Goal: Task Accomplishment & Management: Manage account settings

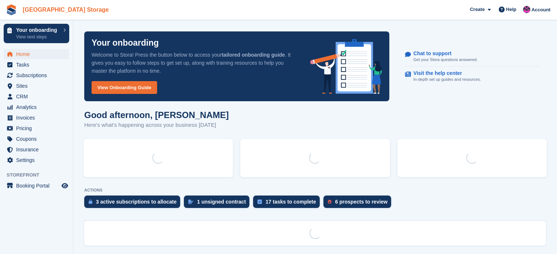
click at [27, 16] on link "[GEOGRAPHIC_DATA] Storage" at bounding box center [66, 10] width 92 height 12
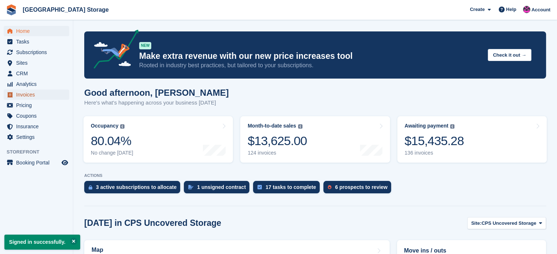
click at [50, 95] on span "Invoices" at bounding box center [38, 95] width 44 height 10
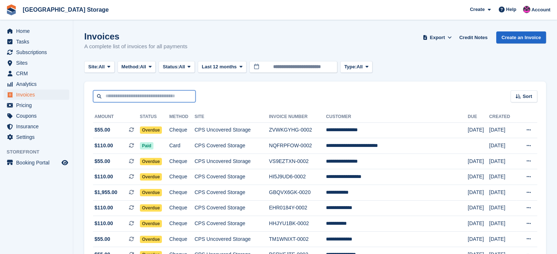
click at [150, 94] on input "text" at bounding box center [144, 96] width 102 height 12
type input "****"
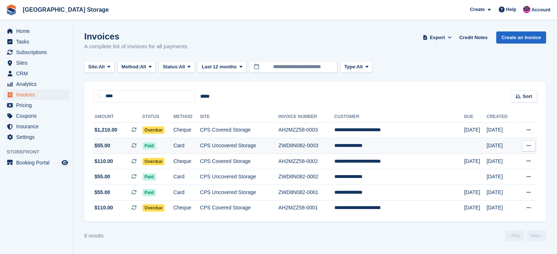
click at [218, 143] on td "CPS Uncovered Storage" at bounding box center [239, 146] width 78 height 16
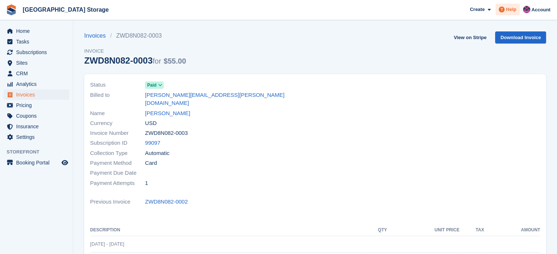
click at [502, 7] on icon at bounding box center [501, 10] width 6 height 6
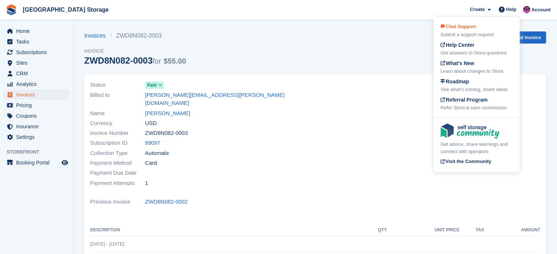
click at [467, 28] on span "Chat Support" at bounding box center [457, 26] width 35 height 5
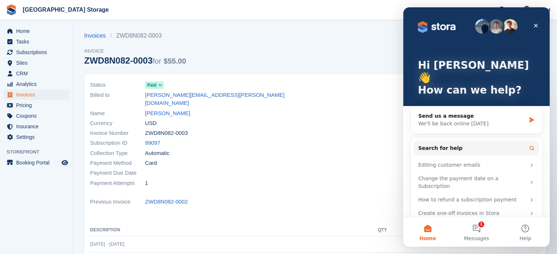
click at [345, 63] on div "Invoices ZWD8N082-0003 Invoice ZWD8N082-0003 for $55.00 View on Stripe Download…" at bounding box center [314, 52] width 461 height 43
click at [309, 44] on div "Invoices ZWD8N082-0003 Invoice ZWD8N082-0003 for $55.00 View on Stripe Download…" at bounding box center [314, 52] width 461 height 43
click at [370, 41] on div "Invoices ZWD8N082-0003 Invoice ZWD8N082-0003 for $55.00 View on Stripe Download…" at bounding box center [314, 52] width 461 height 43
click at [540, 25] on div "Close" at bounding box center [535, 25] width 13 height 13
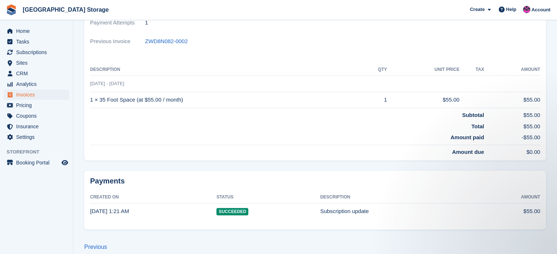
scroll to position [14, 0]
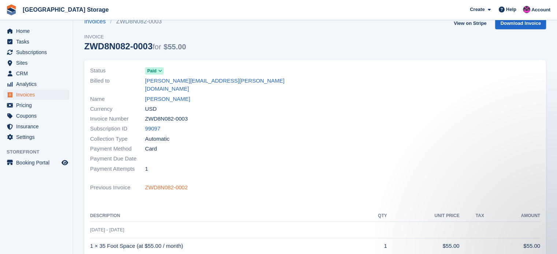
click at [161, 184] on link "ZWD8N082-0002" at bounding box center [166, 188] width 43 height 8
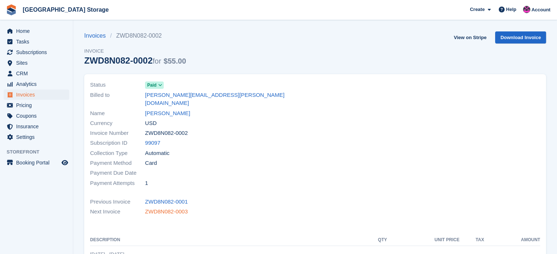
click at [166, 208] on link "ZWD8N082-0003" at bounding box center [166, 212] width 43 height 8
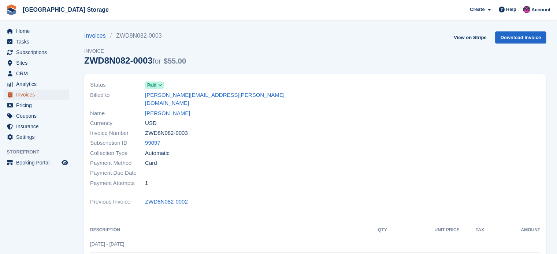
click at [27, 95] on span "Invoices" at bounding box center [38, 95] width 44 height 10
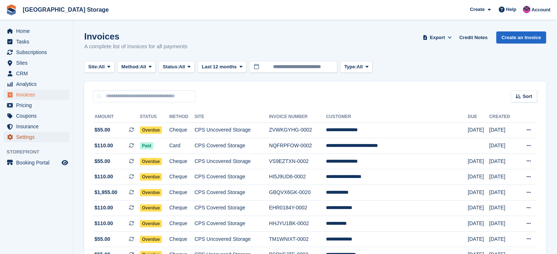
click at [4, 141] on link "Settings" at bounding box center [37, 137] width 66 height 10
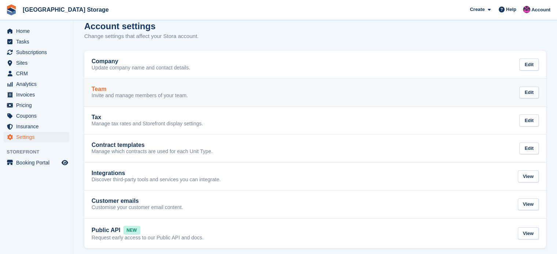
scroll to position [15, 0]
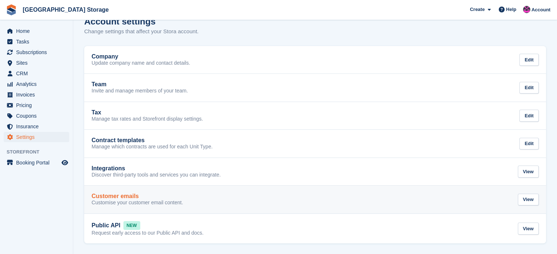
click at [248, 203] on div "Customer emails Customise your customer email content. View" at bounding box center [314, 199] width 447 height 13
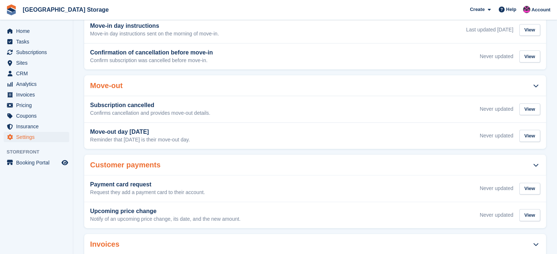
scroll to position [281, 0]
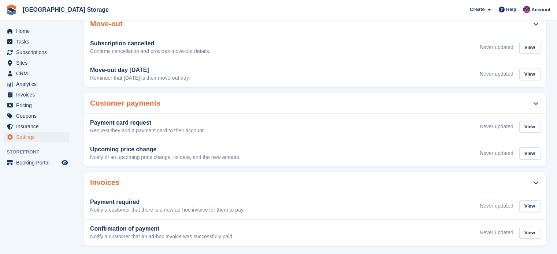
click at [536, 180] on icon at bounding box center [535, 182] width 5 height 5
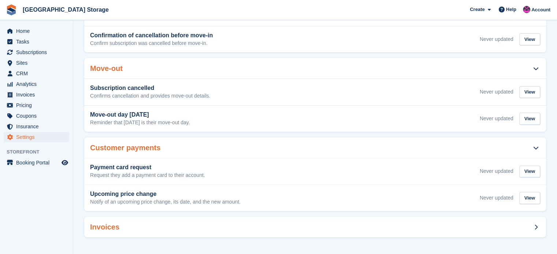
scroll to position [228, 0]
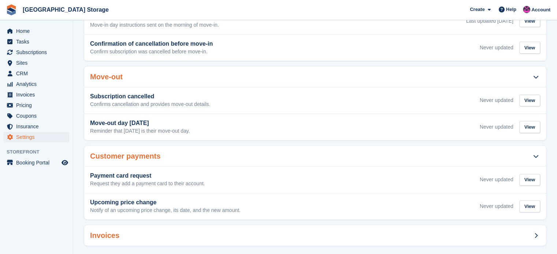
click at [536, 233] on icon at bounding box center [535, 235] width 3 height 5
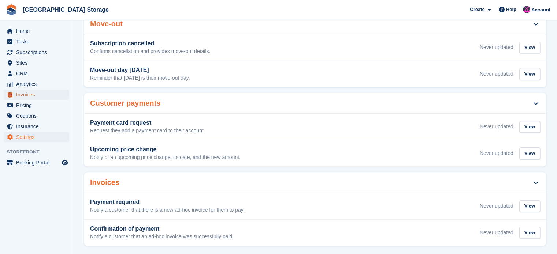
click at [32, 91] on span "Invoices" at bounding box center [38, 95] width 44 height 10
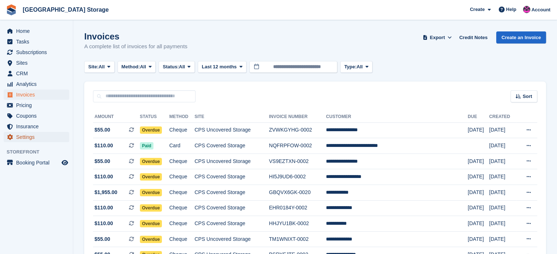
click at [25, 137] on span "Settings" at bounding box center [38, 137] width 44 height 10
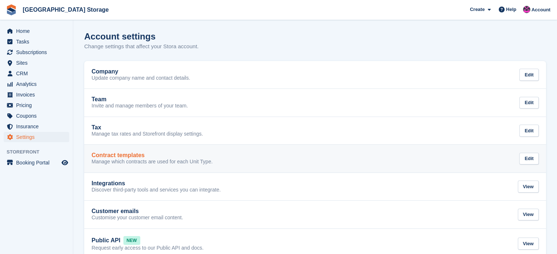
scroll to position [15, 0]
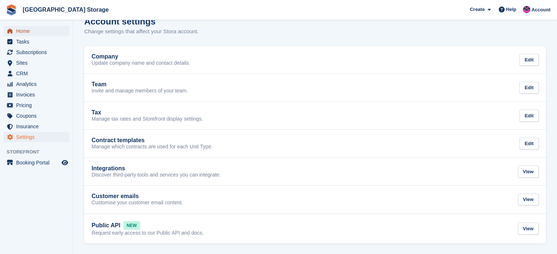
click at [29, 31] on span "Home" at bounding box center [38, 31] width 44 height 10
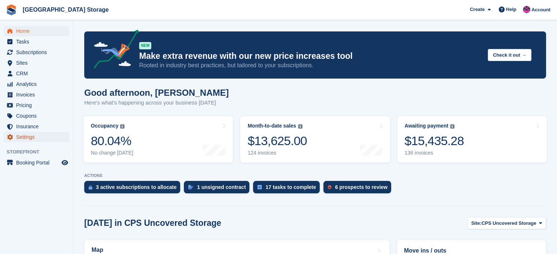
click at [42, 138] on span "Settings" at bounding box center [38, 137] width 44 height 10
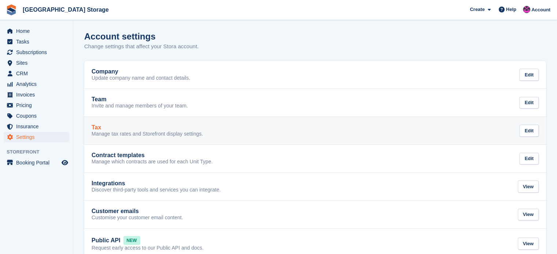
scroll to position [15, 0]
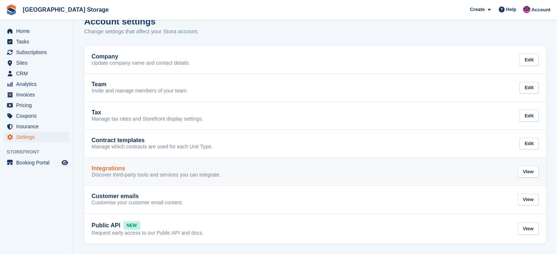
click at [251, 173] on div "Integrations Discover third-party tools and services you can integrate. View" at bounding box center [314, 171] width 447 height 13
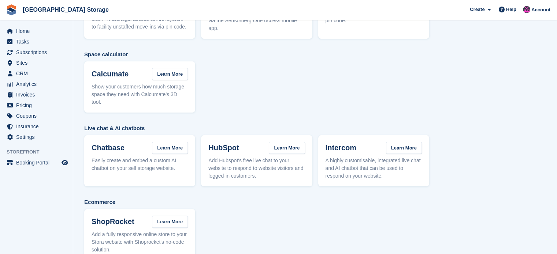
scroll to position [147, 0]
click at [24, 35] on span "Home" at bounding box center [38, 31] width 44 height 10
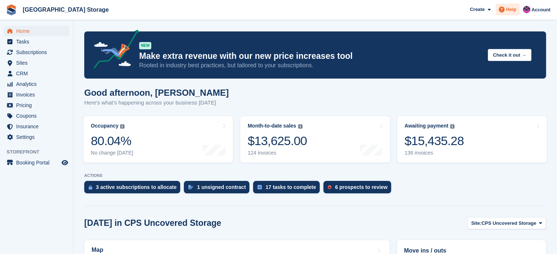
click at [514, 8] on span "Help" at bounding box center [511, 9] width 10 height 7
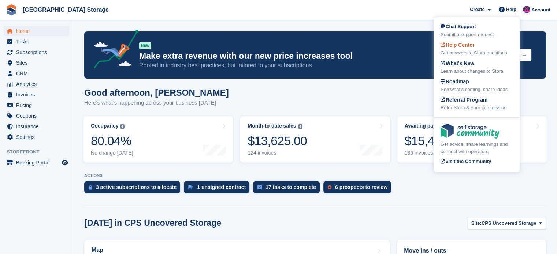
click at [469, 48] on span "Help Center" at bounding box center [457, 45] width 34 height 6
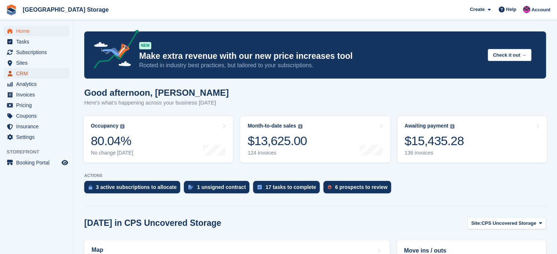
click at [29, 74] on span "CRM" at bounding box center [38, 73] width 44 height 10
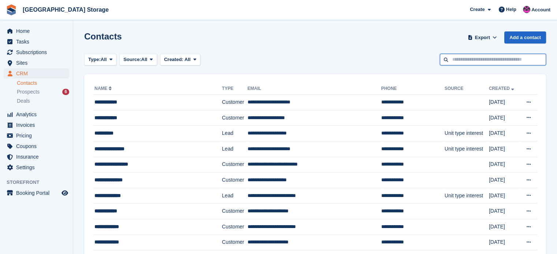
click at [459, 61] on input "text" at bounding box center [493, 60] width 106 height 12
type input "****"
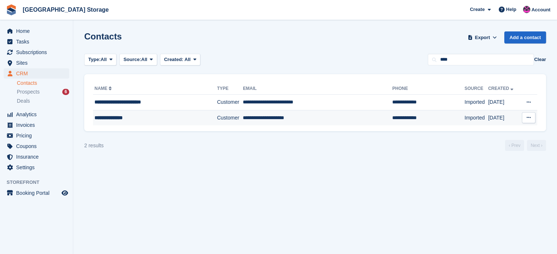
click at [170, 115] on div "**********" at bounding box center [146, 118] width 105 height 8
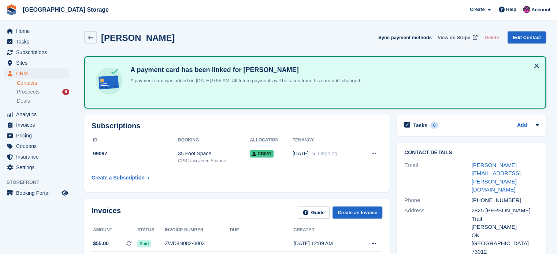
click at [463, 38] on span "View on Stripe" at bounding box center [453, 37] width 33 height 7
click at [24, 126] on span "Invoices" at bounding box center [38, 125] width 44 height 10
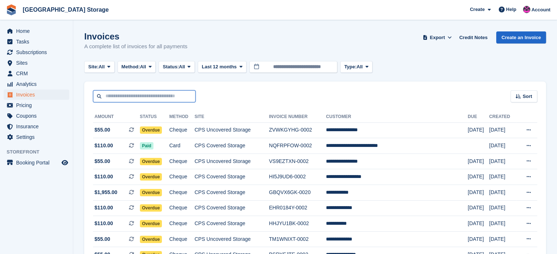
click at [131, 93] on input "text" at bounding box center [144, 96] width 102 height 12
type input "****"
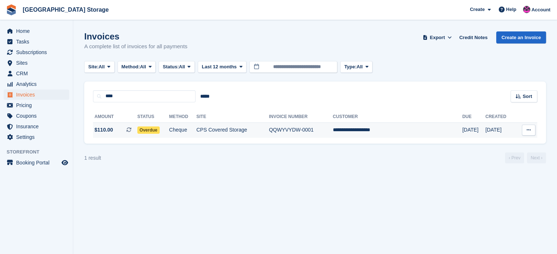
click at [256, 130] on td "CPS Covered Storage" at bounding box center [232, 130] width 72 height 15
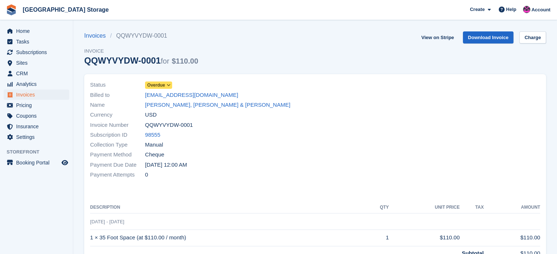
click at [168, 86] on icon at bounding box center [169, 85] width 4 height 4
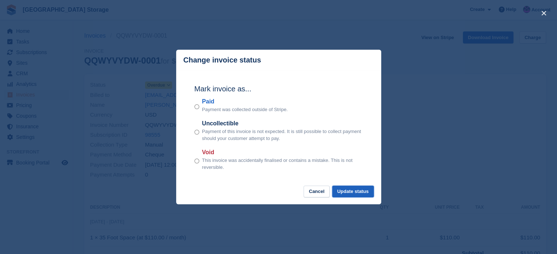
click at [352, 190] on button "Update status" at bounding box center [353, 192] width 42 height 12
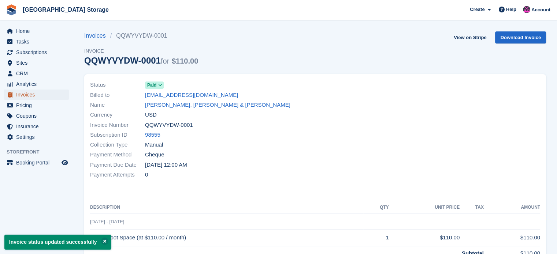
click at [33, 93] on span "Invoices" at bounding box center [38, 95] width 44 height 10
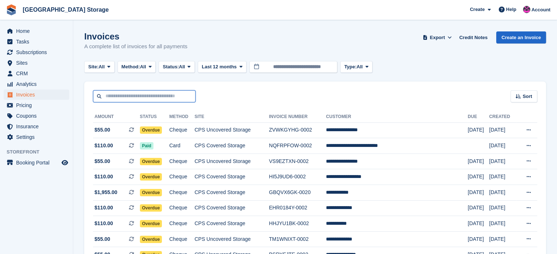
click at [113, 98] on input "text" at bounding box center [144, 96] width 102 height 12
type input "***"
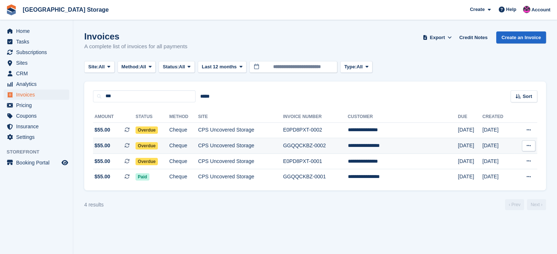
click at [262, 144] on td "CPS Uncovered Storage" at bounding box center [240, 146] width 85 height 16
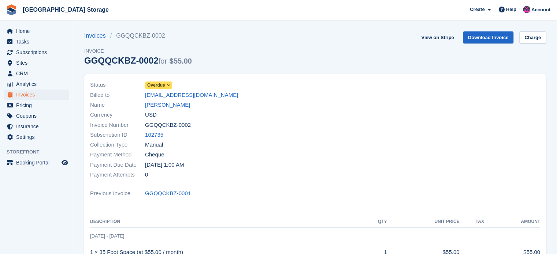
click at [169, 85] on icon at bounding box center [169, 85] width 4 height 4
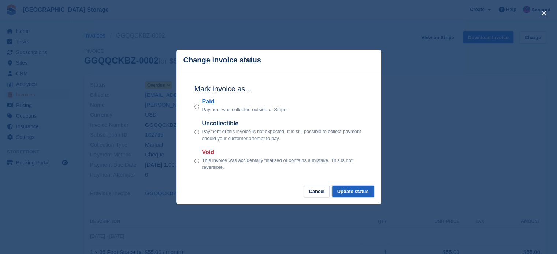
click at [350, 191] on button "Update status" at bounding box center [353, 192] width 42 height 12
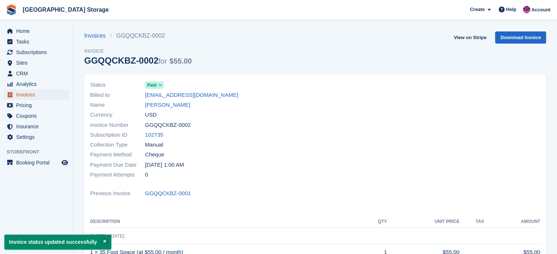
click at [26, 94] on span "Invoices" at bounding box center [38, 95] width 44 height 10
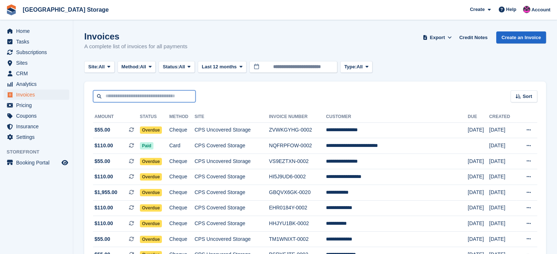
click at [105, 95] on input "text" at bounding box center [144, 96] width 102 height 12
type input "****"
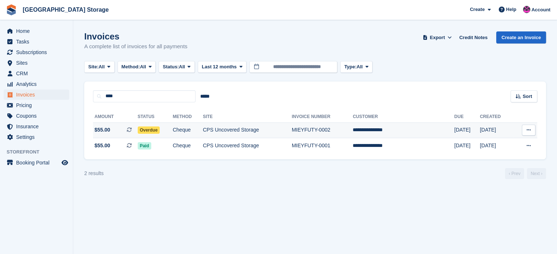
click at [231, 131] on td "CPS Uncovered Storage" at bounding box center [247, 131] width 89 height 16
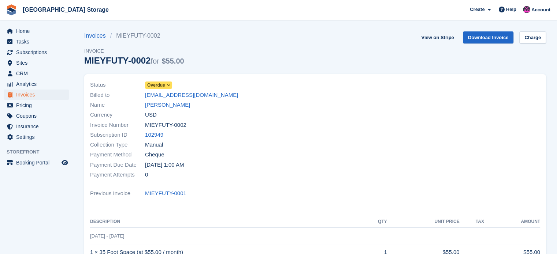
click at [168, 85] on icon at bounding box center [169, 85] width 4 height 4
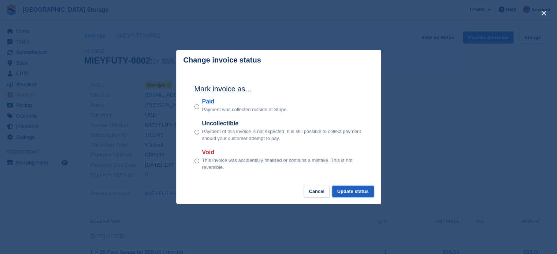
click at [351, 191] on button "Update status" at bounding box center [353, 192] width 42 height 12
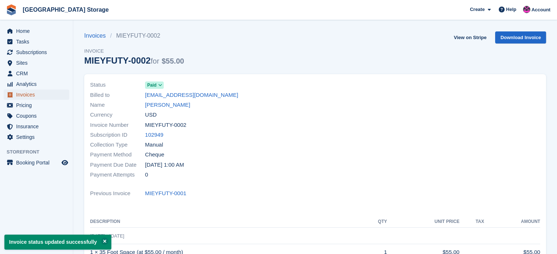
click at [28, 96] on span "Invoices" at bounding box center [38, 95] width 44 height 10
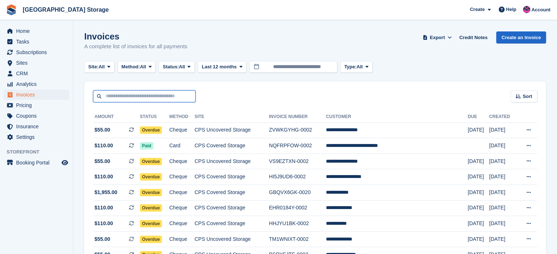
click at [149, 98] on input "text" at bounding box center [144, 96] width 102 height 12
type input "*"
type input "*****"
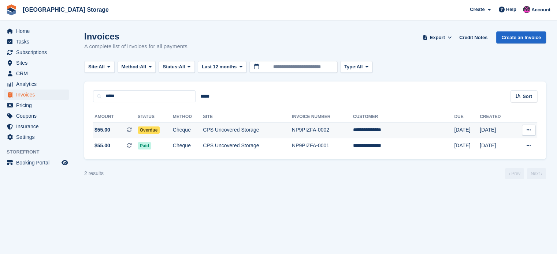
click at [167, 128] on td "Overdue" at bounding box center [155, 131] width 35 height 16
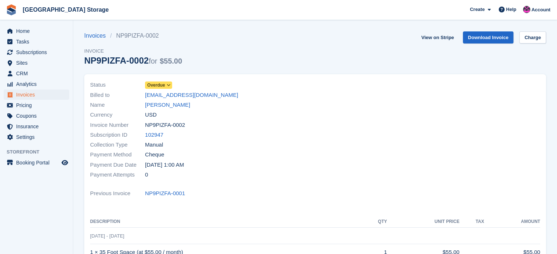
click at [166, 86] on span at bounding box center [169, 85] width 6 height 6
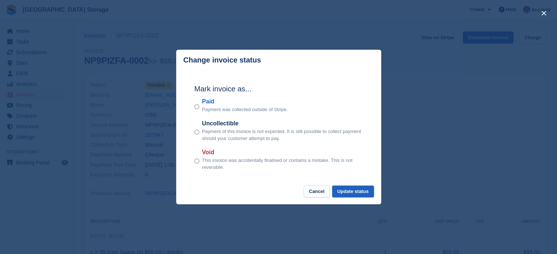
click at [363, 193] on button "Update status" at bounding box center [353, 192] width 42 height 12
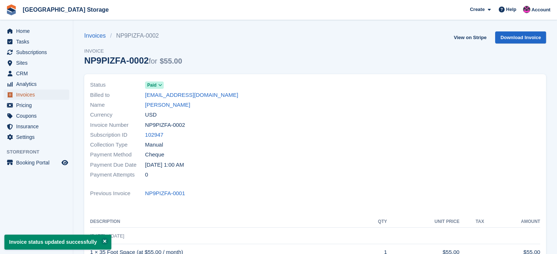
click at [34, 95] on span "Invoices" at bounding box center [38, 95] width 44 height 10
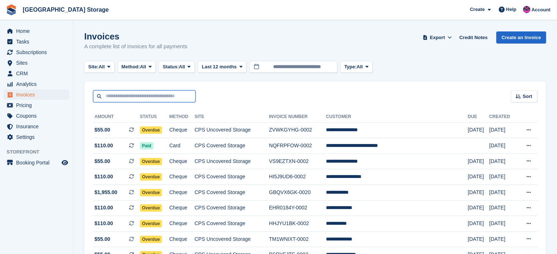
click at [119, 96] on input "text" at bounding box center [144, 96] width 102 height 12
type input "****"
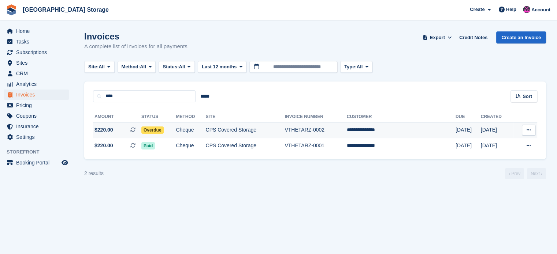
click at [151, 130] on span "Overdue" at bounding box center [152, 130] width 22 height 7
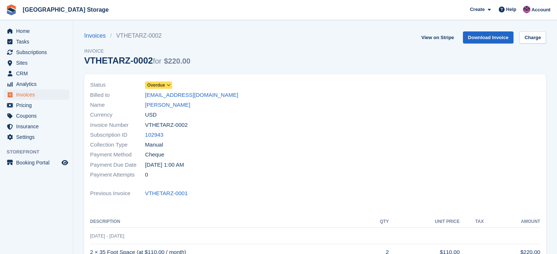
click at [171, 85] on span at bounding box center [169, 85] width 6 height 6
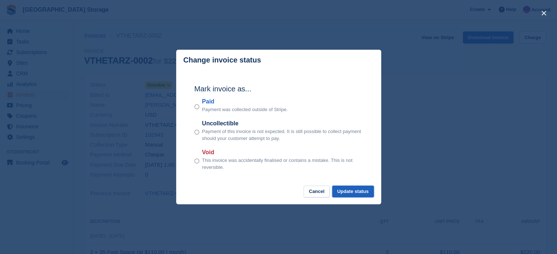
click at [350, 191] on button "Update status" at bounding box center [353, 192] width 42 height 12
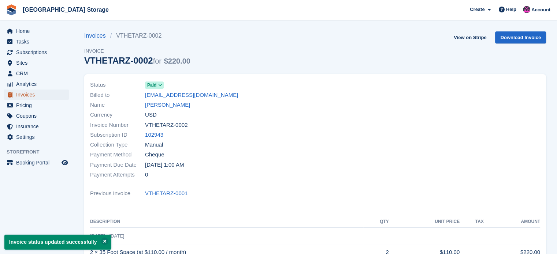
click at [35, 96] on span "Invoices" at bounding box center [38, 95] width 44 height 10
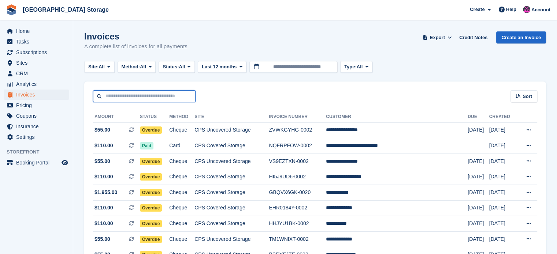
click at [110, 97] on input "text" at bounding box center [144, 96] width 102 height 12
type input "***"
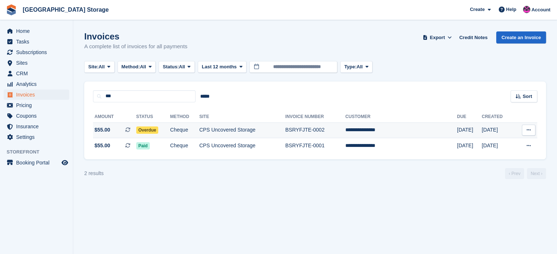
click at [170, 126] on td "Overdue" at bounding box center [153, 131] width 34 height 16
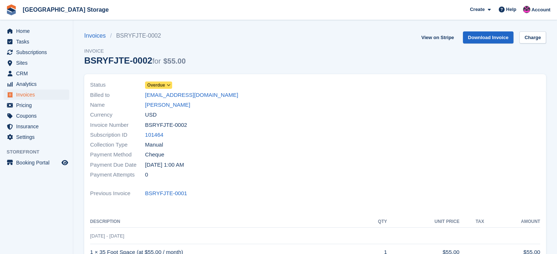
click at [168, 85] on icon at bounding box center [169, 85] width 4 height 4
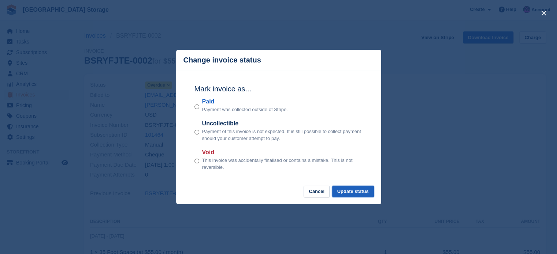
click at [347, 187] on button "Update status" at bounding box center [353, 192] width 42 height 12
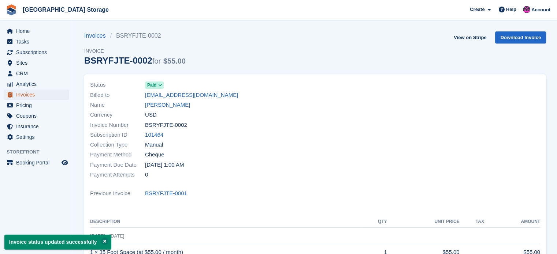
click at [24, 91] on span "Invoices" at bounding box center [38, 95] width 44 height 10
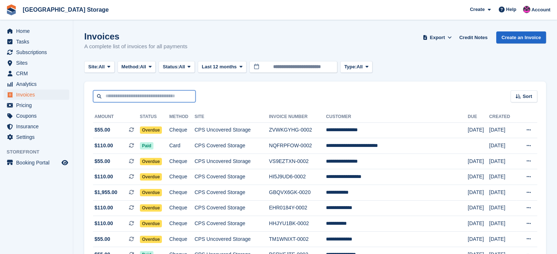
click at [123, 97] on input "text" at bounding box center [144, 96] width 102 height 12
type input "****"
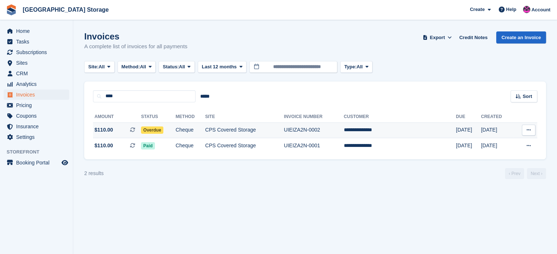
click at [158, 131] on span "Overdue" at bounding box center [152, 130] width 22 height 7
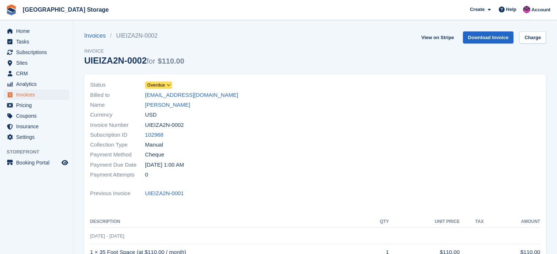
click at [167, 84] on icon at bounding box center [169, 85] width 4 height 4
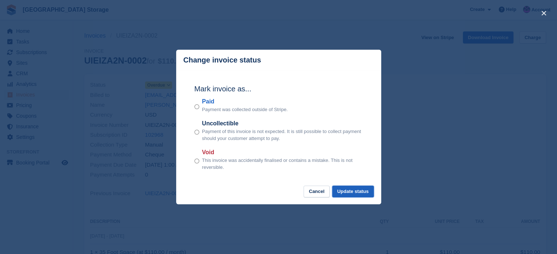
click at [354, 194] on button "Update status" at bounding box center [353, 192] width 42 height 12
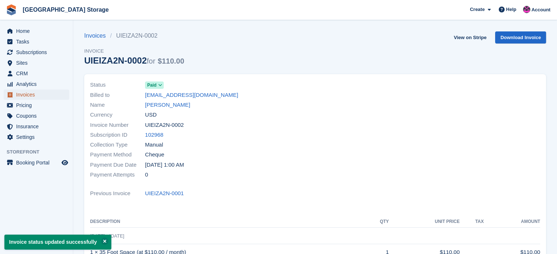
click at [34, 96] on span "Invoices" at bounding box center [38, 95] width 44 height 10
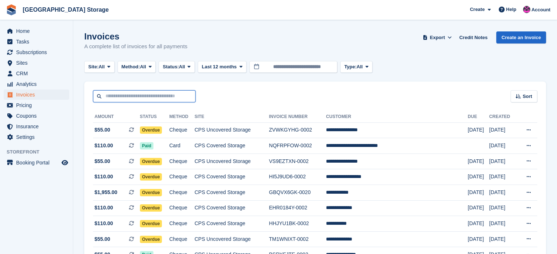
click at [143, 99] on input "text" at bounding box center [144, 96] width 102 height 12
type input "*****"
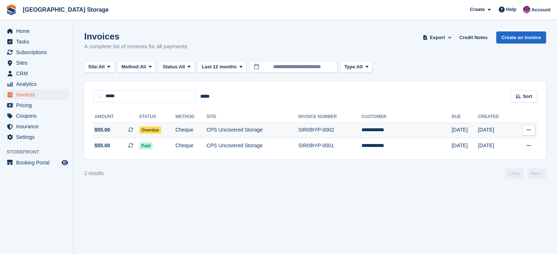
click at [135, 127] on span at bounding box center [133, 130] width 11 height 6
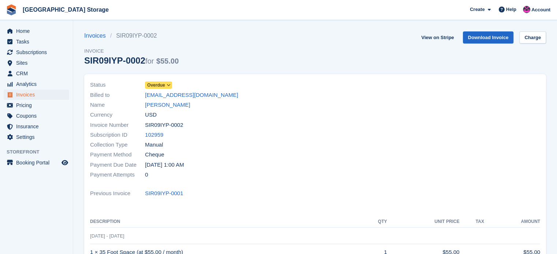
click at [169, 85] on icon at bounding box center [169, 85] width 4 height 4
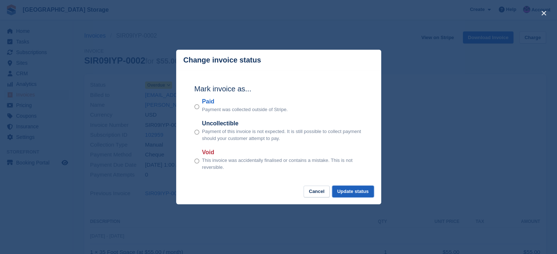
click at [364, 195] on button "Update status" at bounding box center [353, 192] width 42 height 12
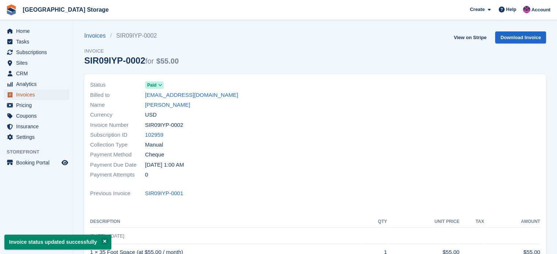
click at [40, 97] on span "Invoices" at bounding box center [38, 95] width 44 height 10
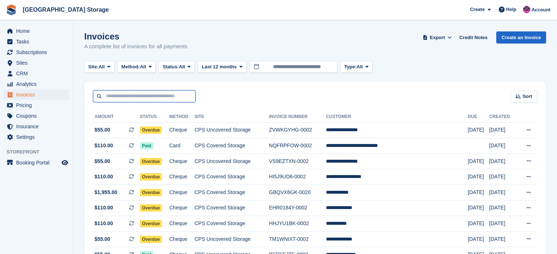
click at [153, 98] on input "text" at bounding box center [144, 96] width 102 height 12
type input "******"
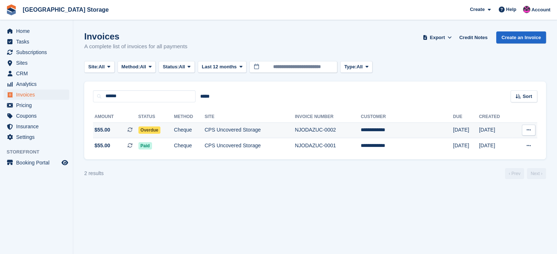
click at [161, 132] on span "Overdue" at bounding box center [149, 130] width 22 height 7
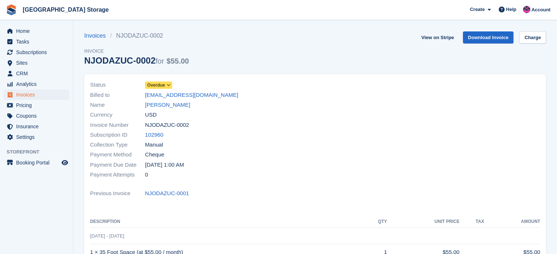
click at [167, 85] on icon at bounding box center [169, 85] width 4 height 4
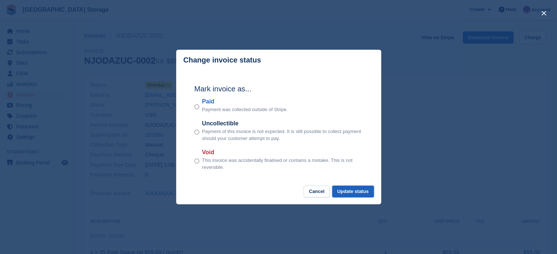
click at [355, 191] on button "Update status" at bounding box center [353, 192] width 42 height 12
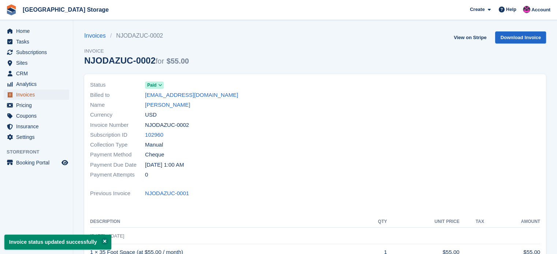
click at [52, 94] on span "Invoices" at bounding box center [38, 95] width 44 height 10
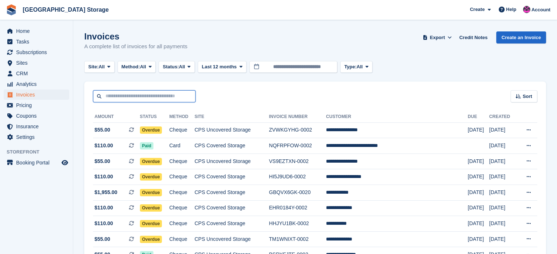
click at [155, 97] on input "text" at bounding box center [144, 96] width 102 height 12
type input "****"
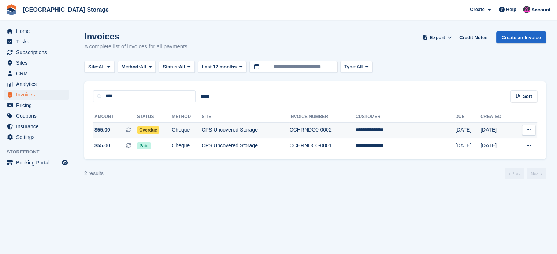
click at [155, 131] on span "Overdue" at bounding box center [148, 130] width 22 height 7
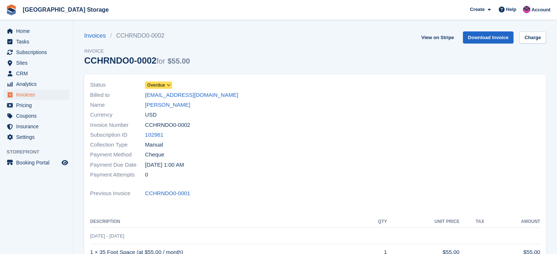
click at [171, 85] on span at bounding box center [169, 85] width 6 height 6
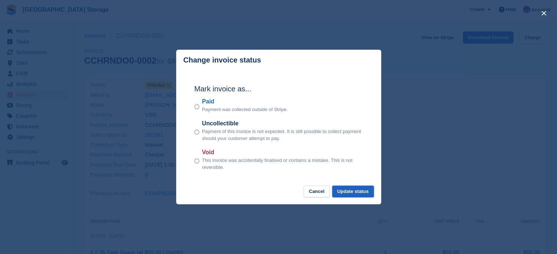
click at [351, 194] on button "Update status" at bounding box center [353, 192] width 42 height 12
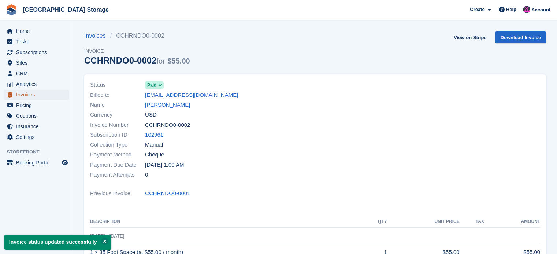
click at [38, 94] on span "Invoices" at bounding box center [38, 95] width 44 height 10
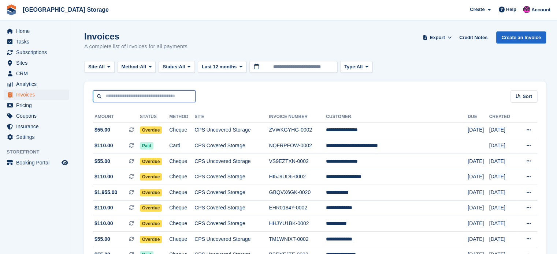
click at [144, 101] on input "text" at bounding box center [144, 96] width 102 height 12
type input "****"
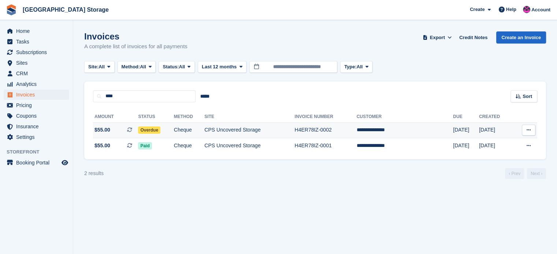
click at [138, 127] on span at bounding box center [132, 130] width 11 height 6
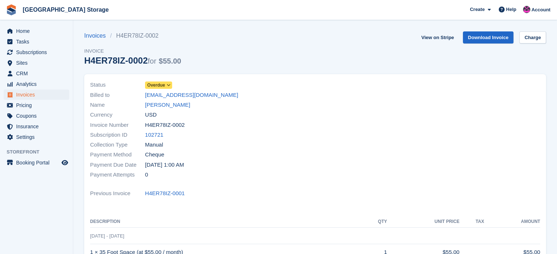
click at [167, 87] on span at bounding box center [169, 85] width 6 height 6
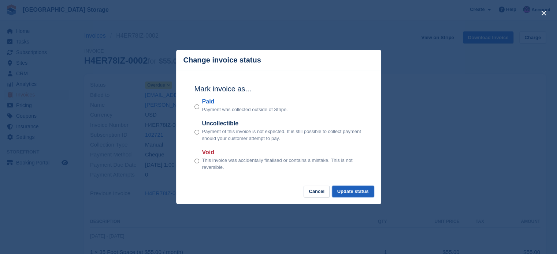
click at [354, 194] on button "Update status" at bounding box center [353, 192] width 42 height 12
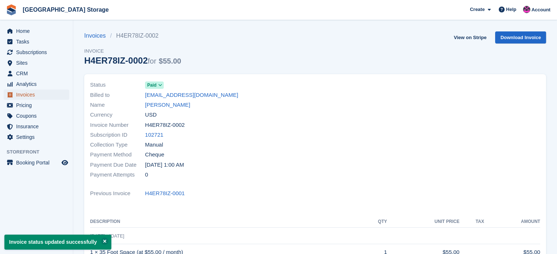
click at [31, 94] on span "Invoices" at bounding box center [38, 95] width 44 height 10
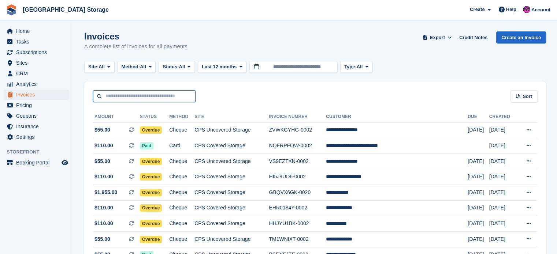
click at [149, 95] on input "text" at bounding box center [144, 96] width 102 height 12
type input "*****"
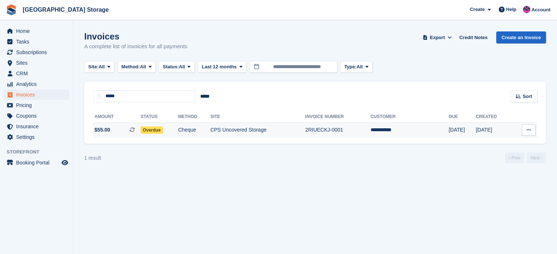
click at [162, 131] on span "Overdue" at bounding box center [152, 130] width 22 height 7
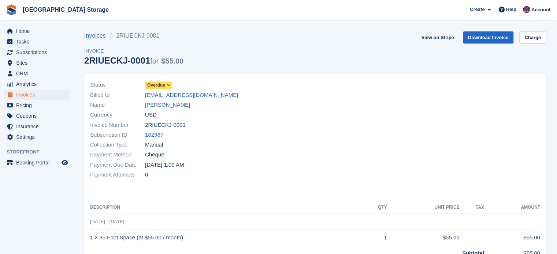
click at [170, 86] on icon at bounding box center [169, 85] width 4 height 4
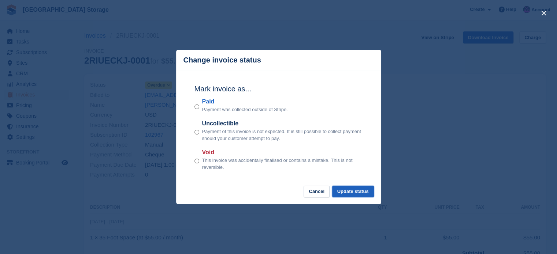
click at [359, 190] on button "Update status" at bounding box center [353, 192] width 42 height 12
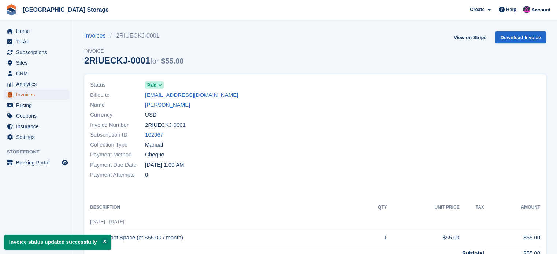
click at [45, 94] on span "Invoices" at bounding box center [38, 95] width 44 height 10
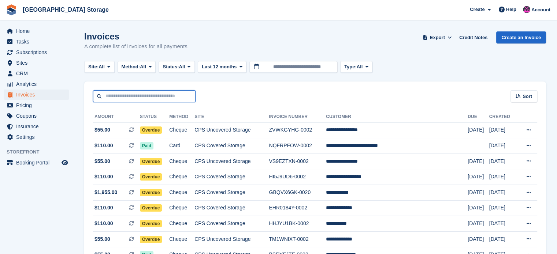
click at [129, 101] on input "text" at bounding box center [144, 96] width 102 height 12
type input "*****"
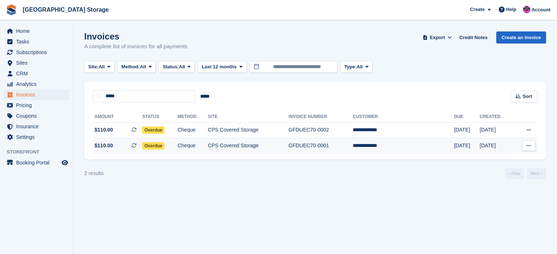
click at [160, 150] on td "Overdue" at bounding box center [159, 145] width 35 height 15
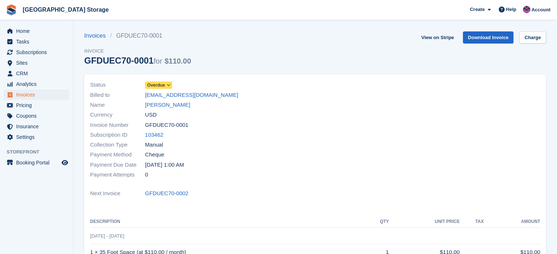
click at [169, 84] on icon at bounding box center [169, 85] width 4 height 4
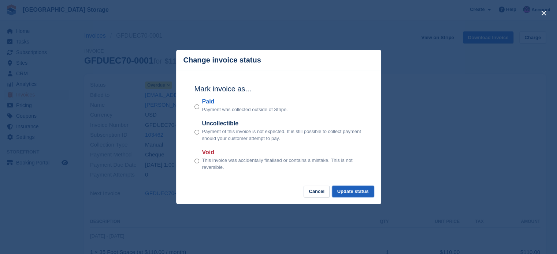
click at [348, 187] on button "Update status" at bounding box center [353, 192] width 42 height 12
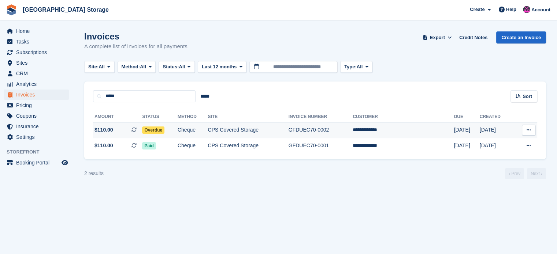
click at [164, 128] on span "Overdue" at bounding box center [153, 130] width 22 height 7
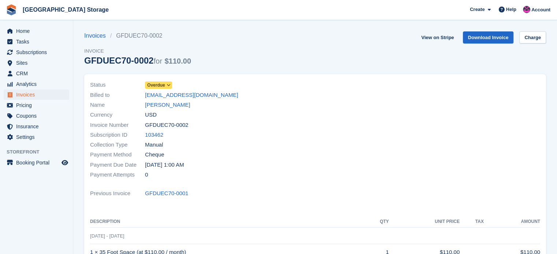
click at [170, 85] on icon at bounding box center [169, 85] width 4 height 4
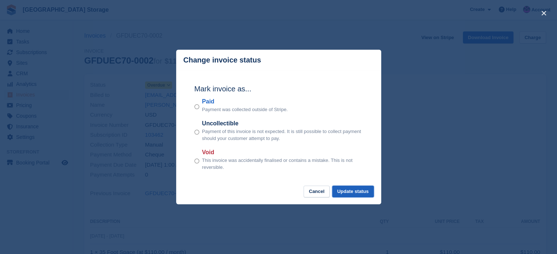
click at [351, 193] on button "Update status" at bounding box center [353, 192] width 42 height 12
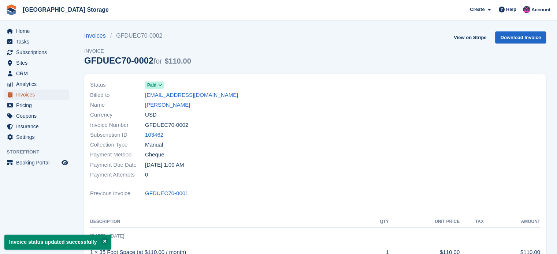
click at [42, 95] on span "Invoices" at bounding box center [38, 95] width 44 height 10
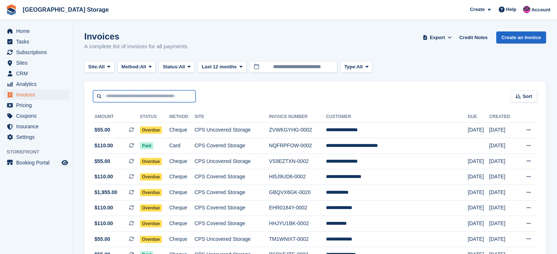
click at [124, 96] on input "text" at bounding box center [144, 96] width 102 height 12
type input "******"
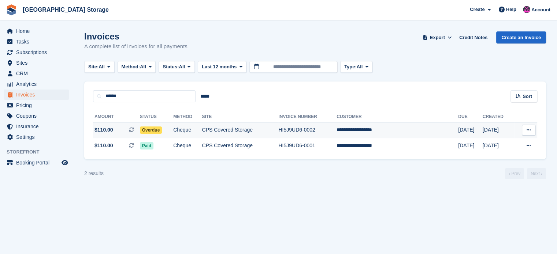
click at [153, 128] on span "Overdue" at bounding box center [151, 130] width 22 height 7
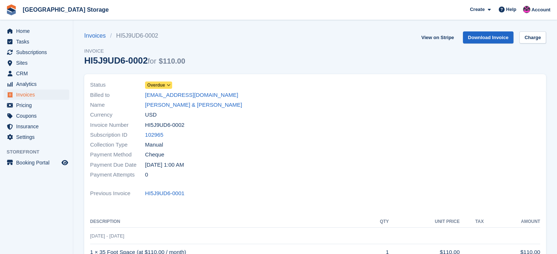
click at [167, 85] on icon at bounding box center [169, 85] width 4 height 4
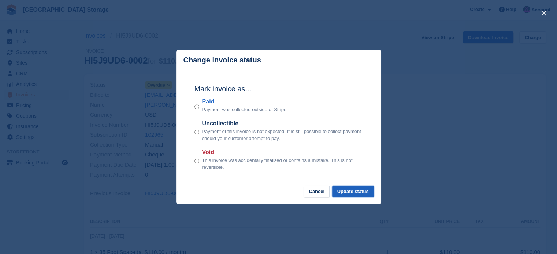
click at [348, 190] on button "Update status" at bounding box center [353, 192] width 42 height 12
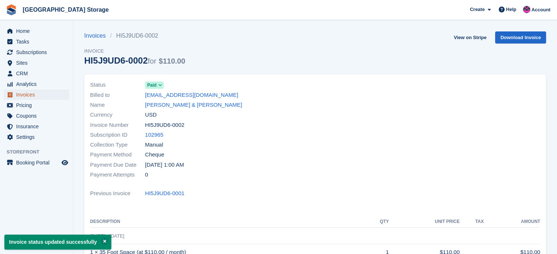
click at [23, 97] on span "Invoices" at bounding box center [38, 95] width 44 height 10
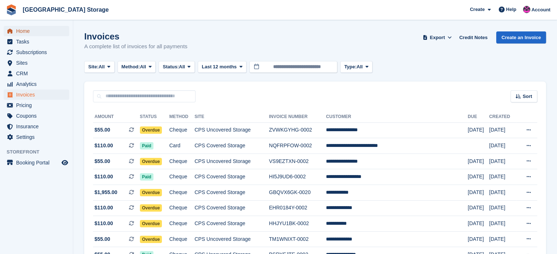
click at [28, 33] on span "Home" at bounding box center [38, 31] width 44 height 10
